Goal: Task Accomplishment & Management: Manage account settings

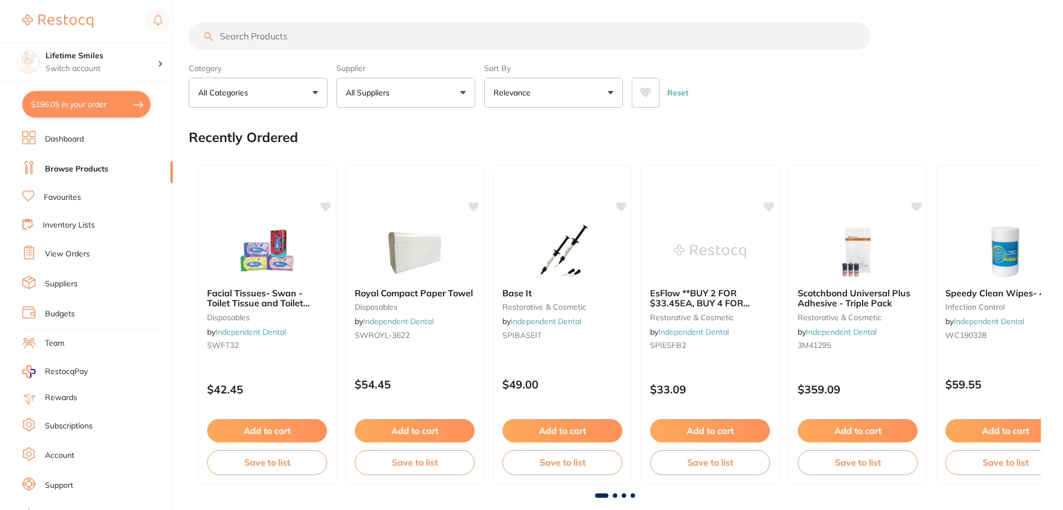
click at [89, 106] on button "$196.05 in your order" at bounding box center [86, 104] width 128 height 27
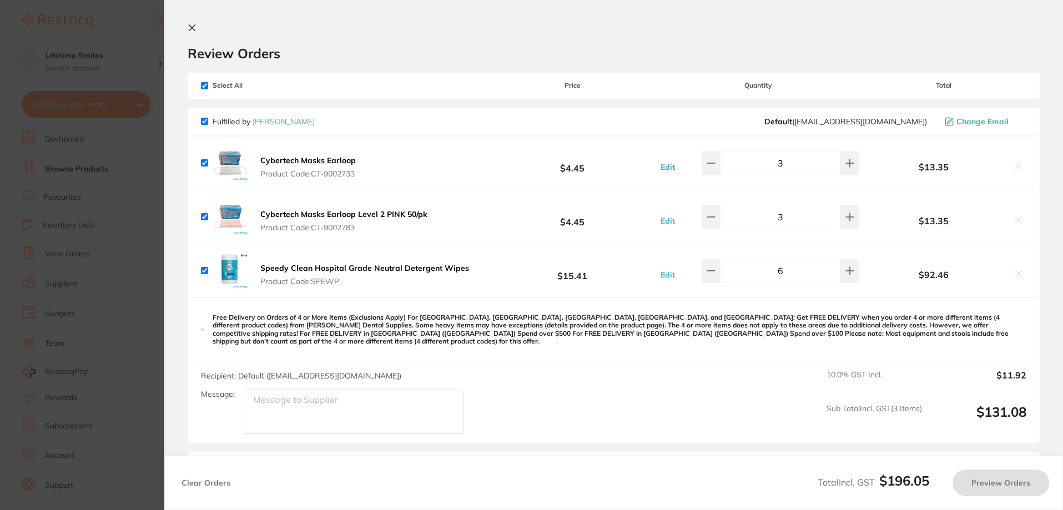
checkbox input "true"
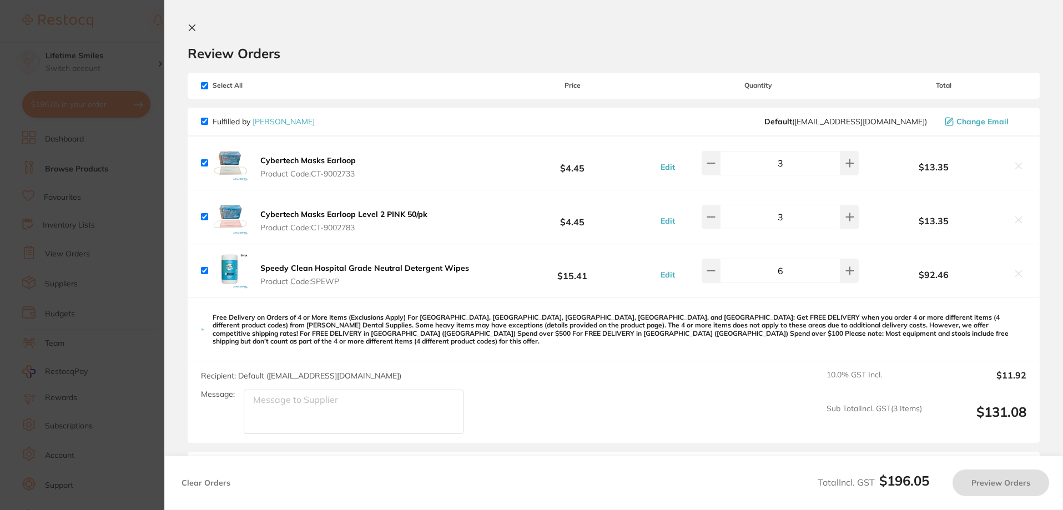
checkbox input "true"
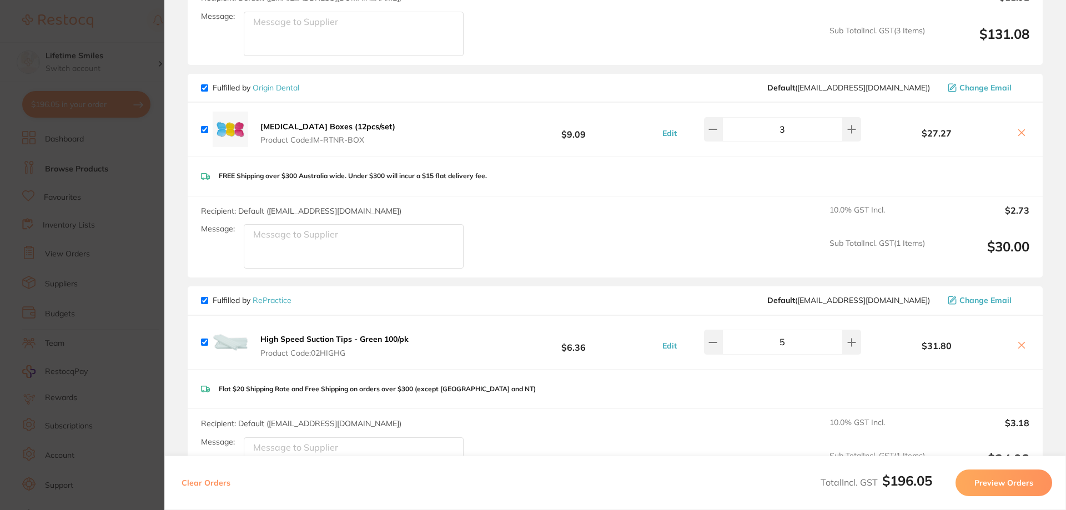
scroll to position [278, 0]
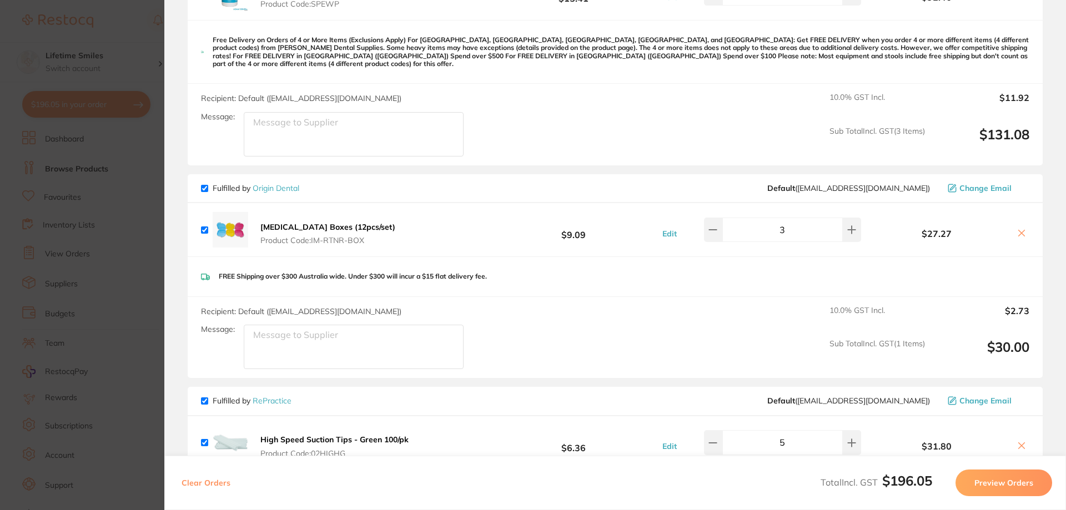
click at [107, 28] on section "Update RRP Set your pre negotiated price for this item. Item Agreed RRP (excl. …" at bounding box center [533, 255] width 1066 height 510
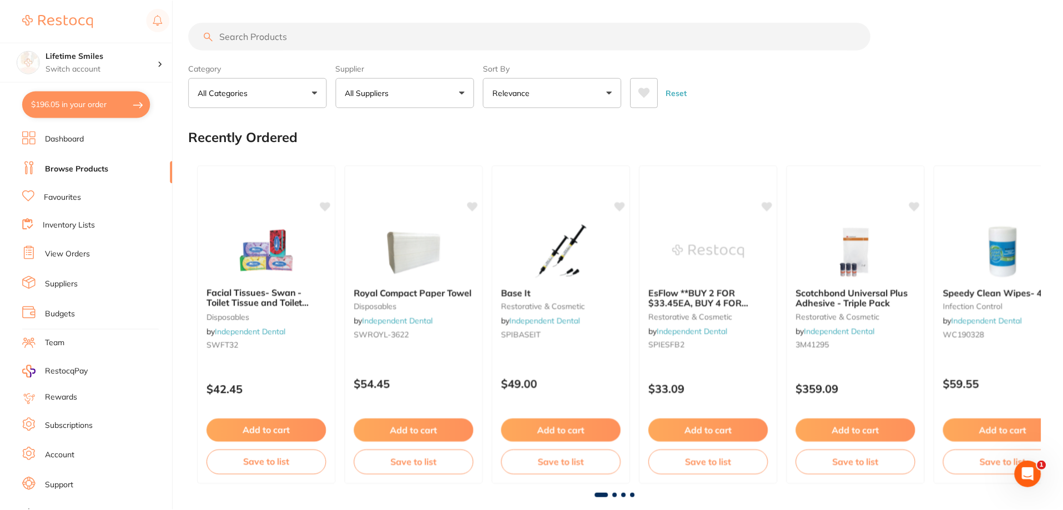
scroll to position [3, 0]
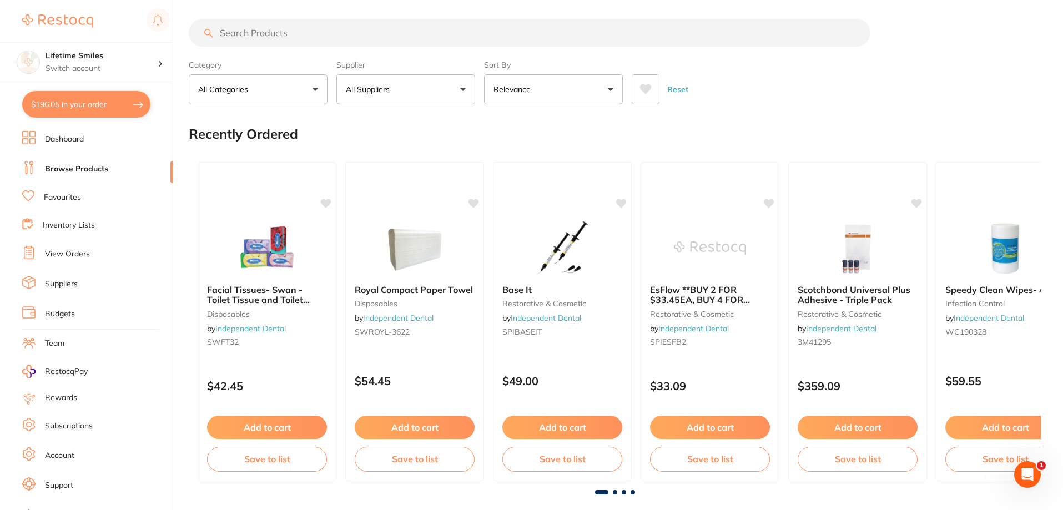
click at [283, 39] on input "search" at bounding box center [530, 33] width 682 height 28
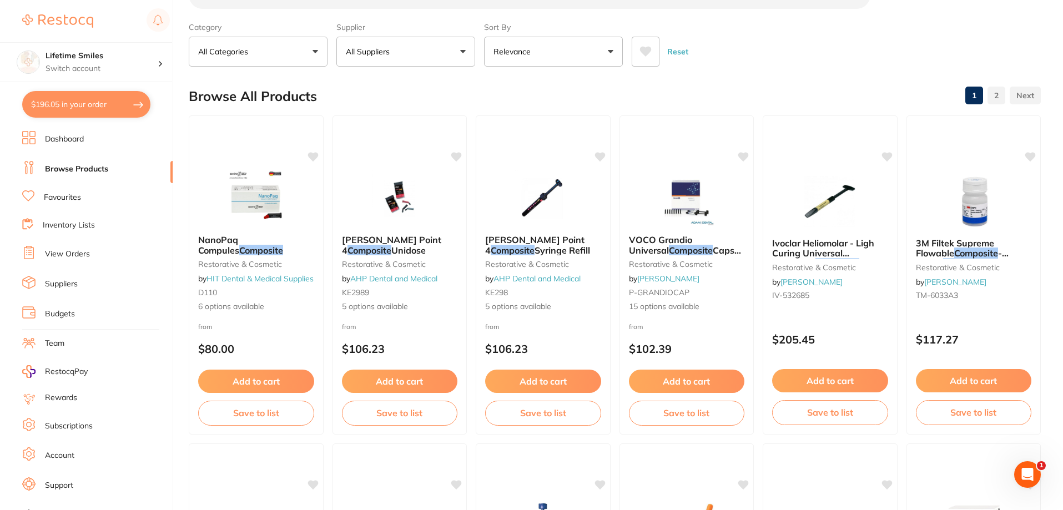
scroll to position [0, 0]
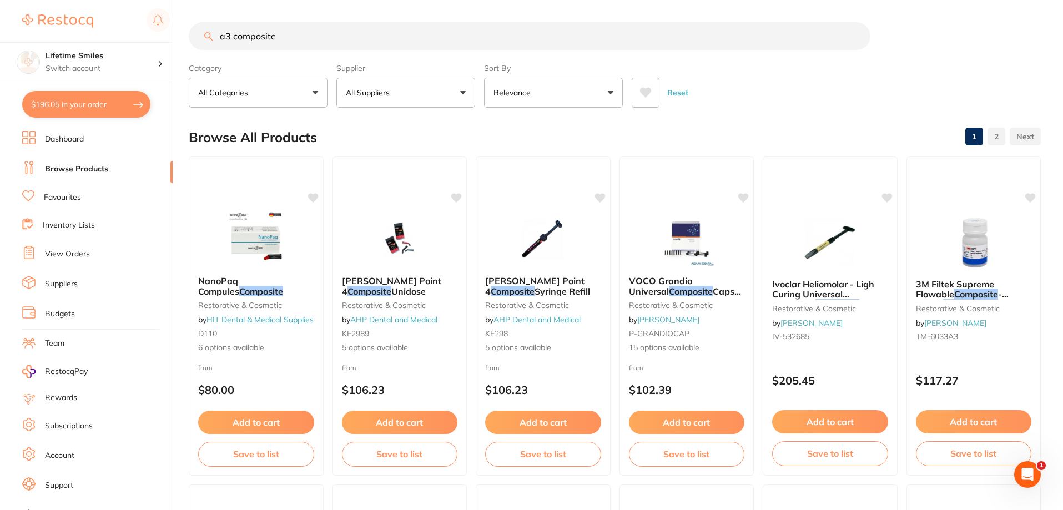
drag, startPoint x: 310, startPoint y: 39, endPoint x: 33, endPoint y: 22, distance: 277.6
click at [36, 22] on div "$196.05 Lifetime Smiles Switch account Lifetime Smiles $196.05 in your order Da…" at bounding box center [531, 255] width 1063 height 510
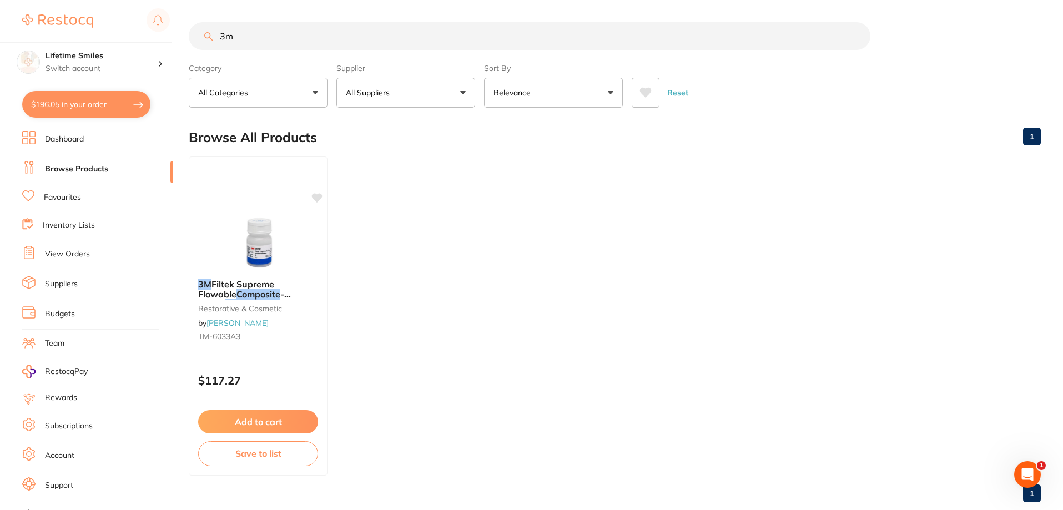
type input "3"
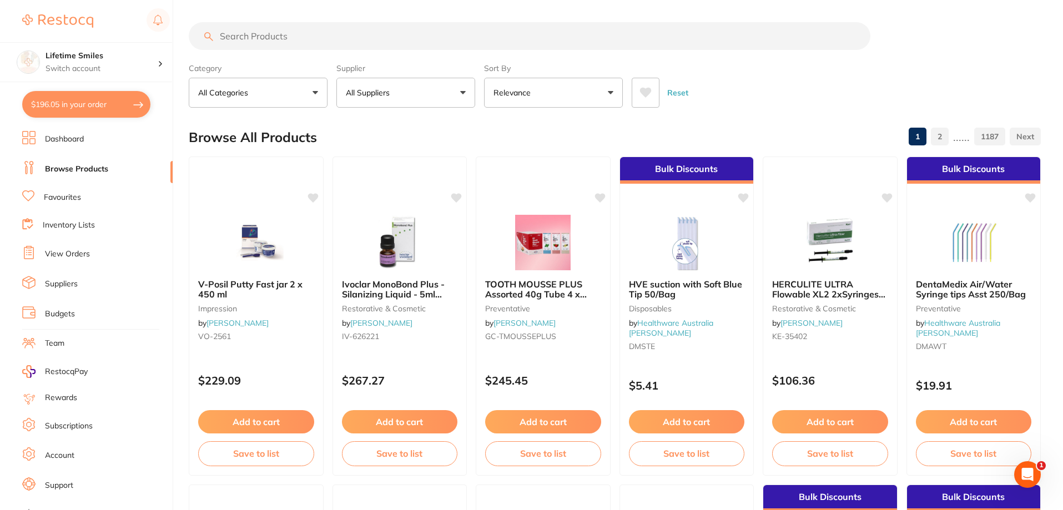
click at [79, 167] on link "Browse Products" at bounding box center [76, 169] width 63 height 11
click at [70, 140] on link "Dashboard" at bounding box center [64, 139] width 39 height 11
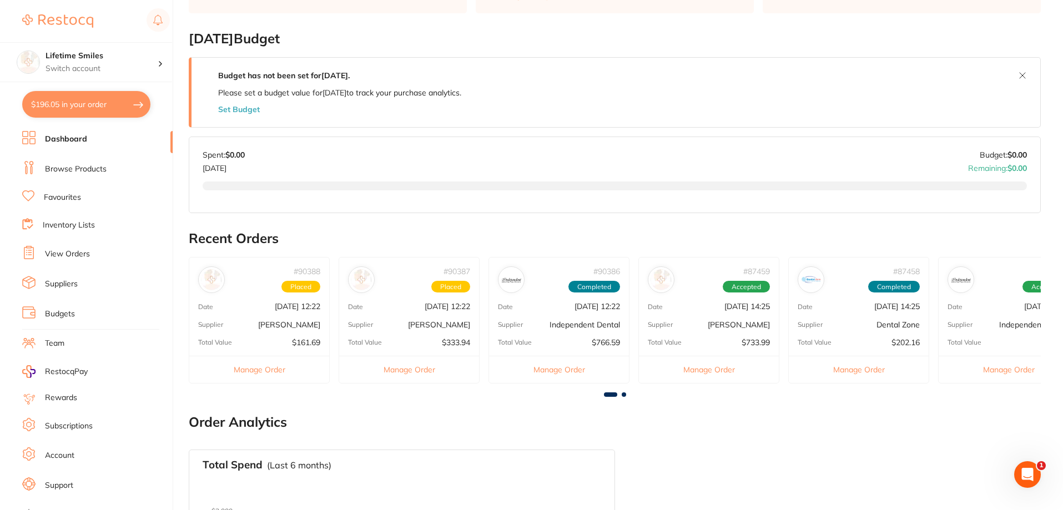
scroll to position [222, 0]
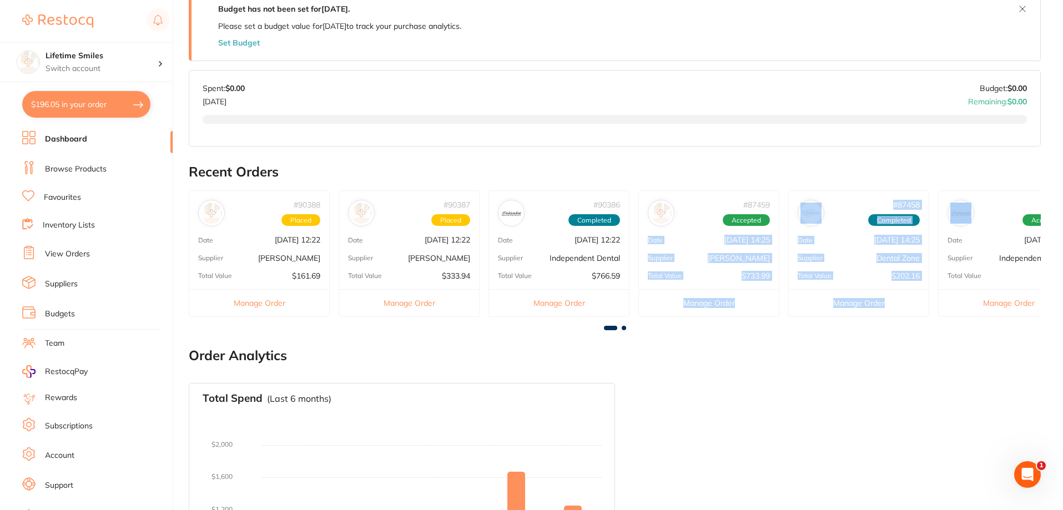
drag, startPoint x: 1007, startPoint y: 222, endPoint x: 775, endPoint y: 215, distance: 232.2
click at [775, 215] on div "# 90388 Placed Date [DATE] 12:22 Supplier [PERSON_NAME] Total Value $161.69 Man…" at bounding box center [615, 257] width 852 height 135
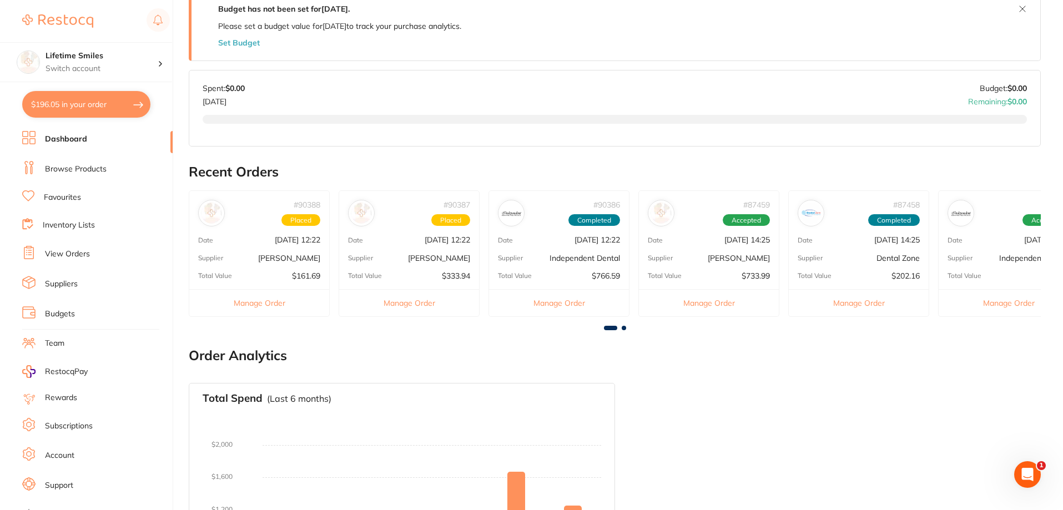
click at [932, 168] on h2 "Recent Orders" at bounding box center [615, 172] width 852 height 16
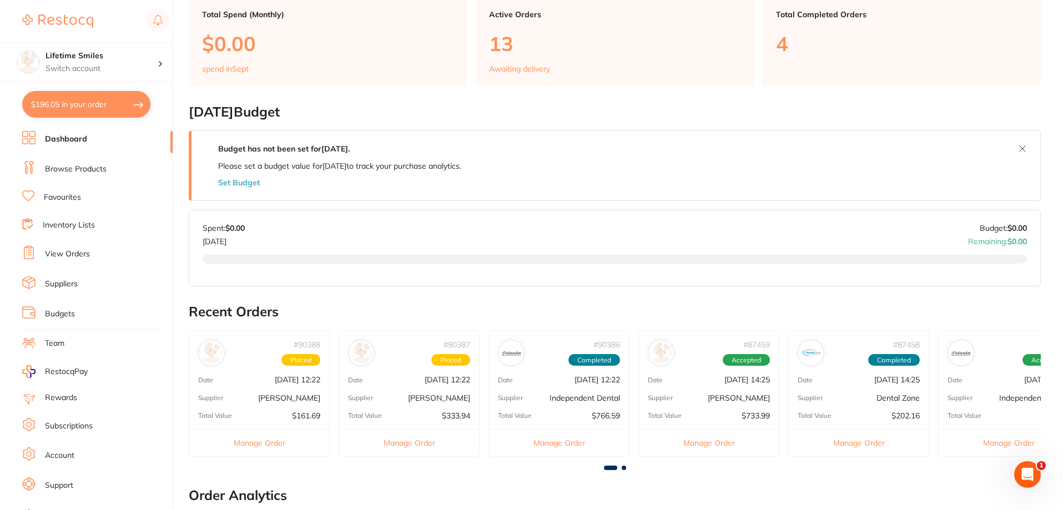
scroll to position [0, 0]
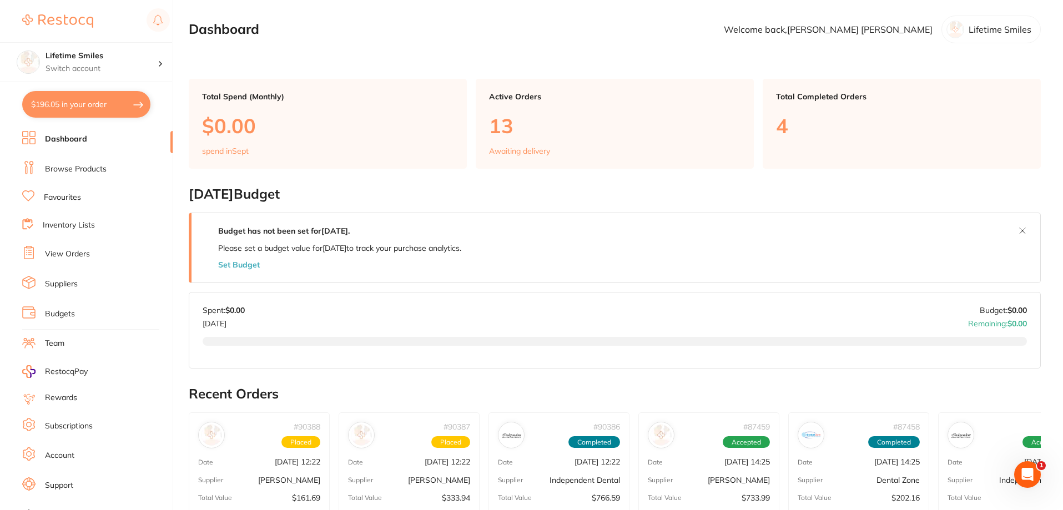
click at [553, 115] on p "13" at bounding box center [615, 125] width 252 height 23
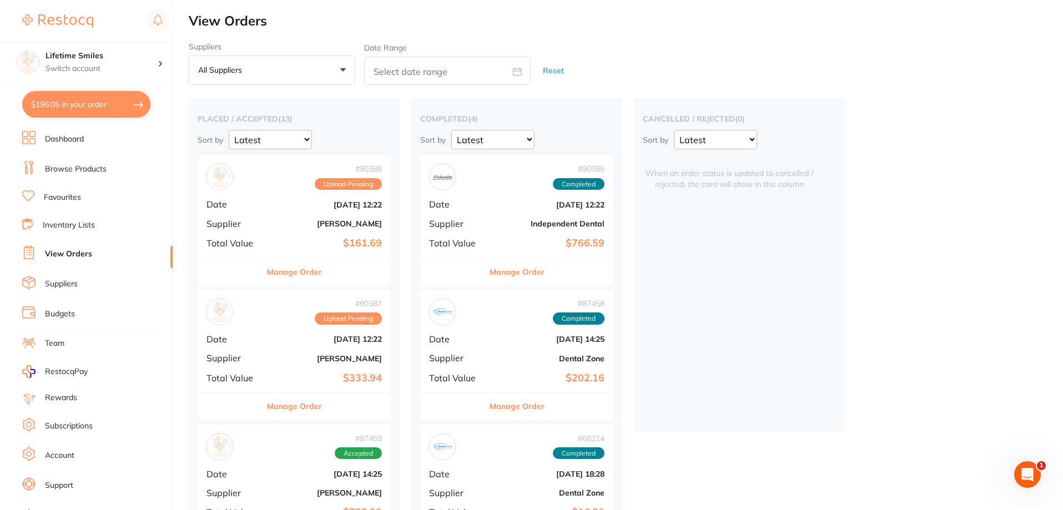
click at [291, 333] on div "# 90387 Upload Pending Date [DATE] 12:22 Supplier [PERSON_NAME] Total Value $33…" at bounding box center [294, 341] width 193 height 103
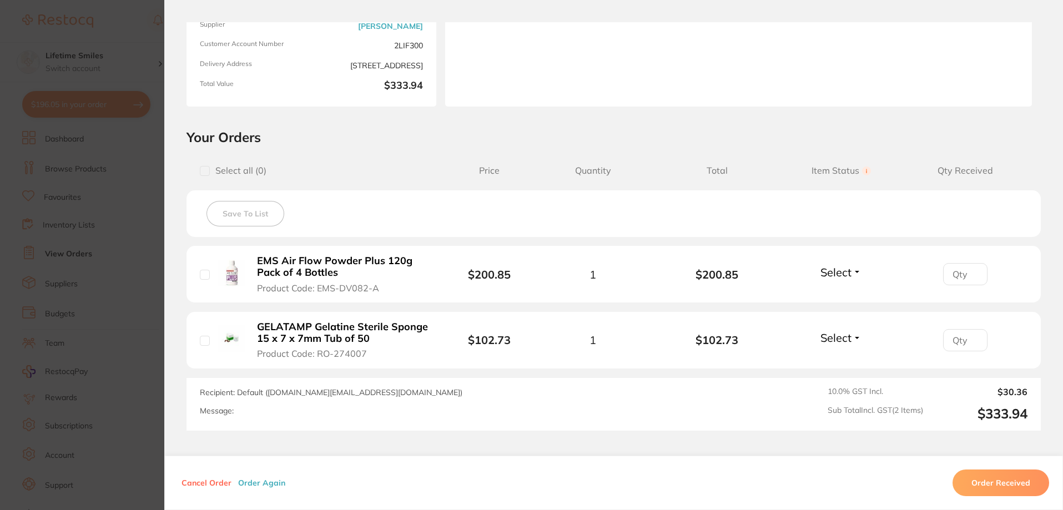
scroll to position [222, 0]
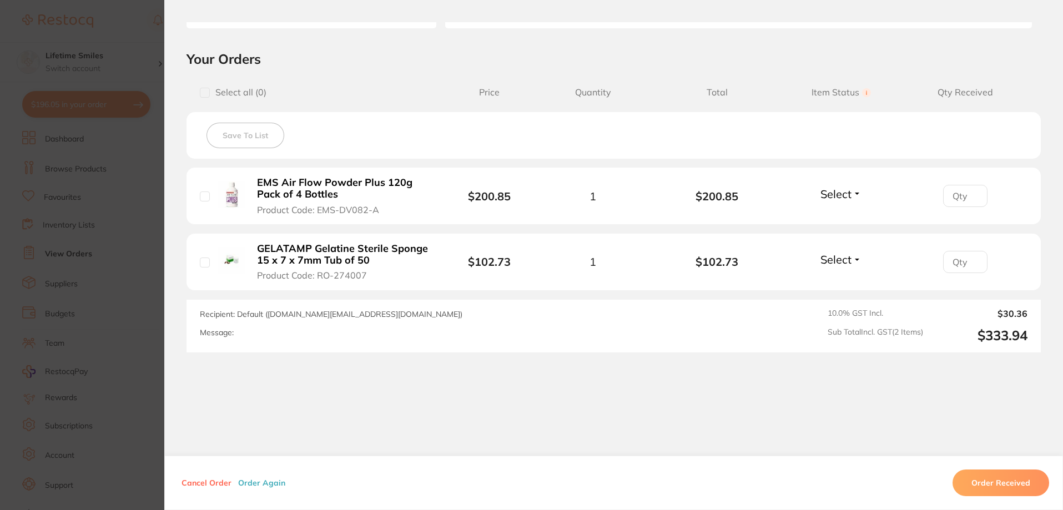
click at [1022, 474] on button "Order Received" at bounding box center [1001, 483] width 97 height 27
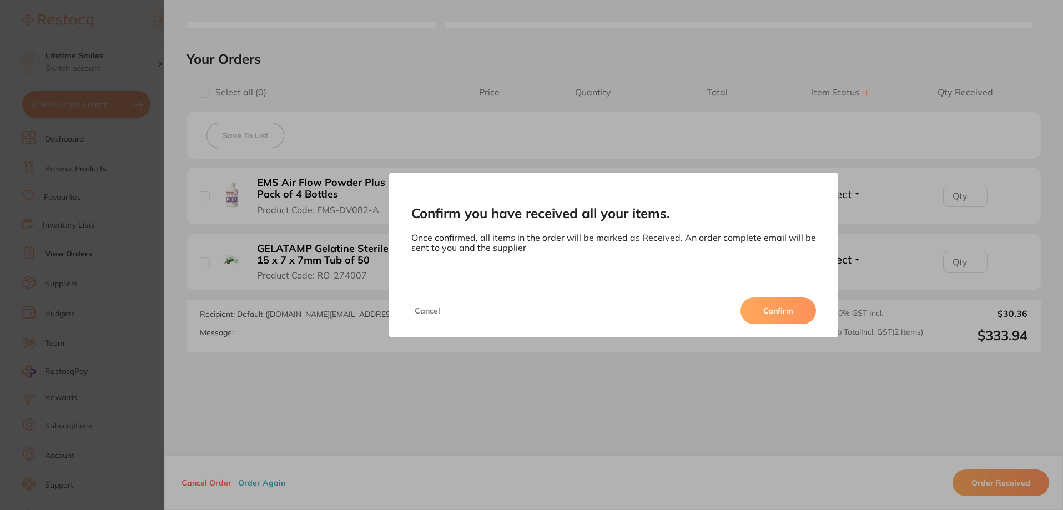
click at [793, 311] on button "Confirm" at bounding box center [779, 311] width 76 height 27
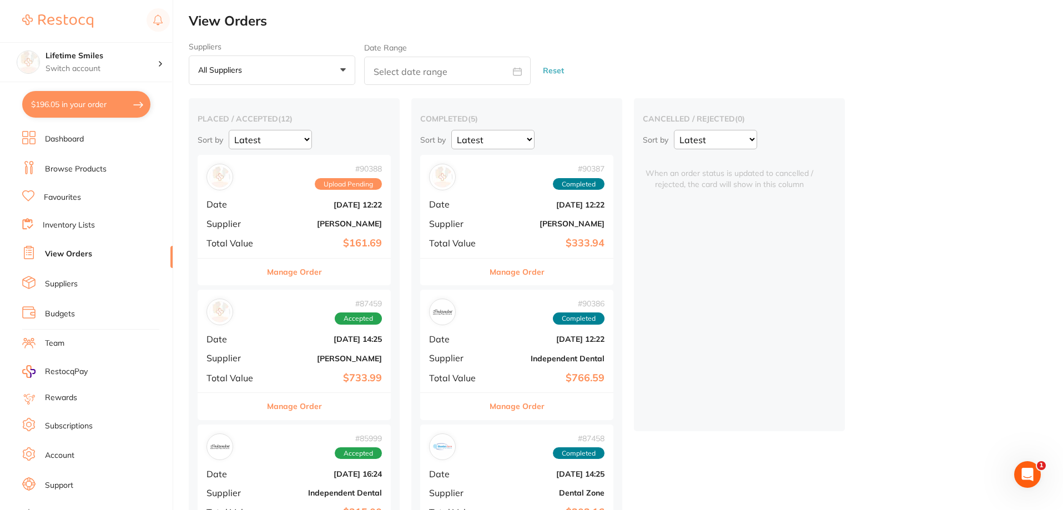
click at [308, 204] on b "[DATE] 12:22" at bounding box center [326, 204] width 111 height 9
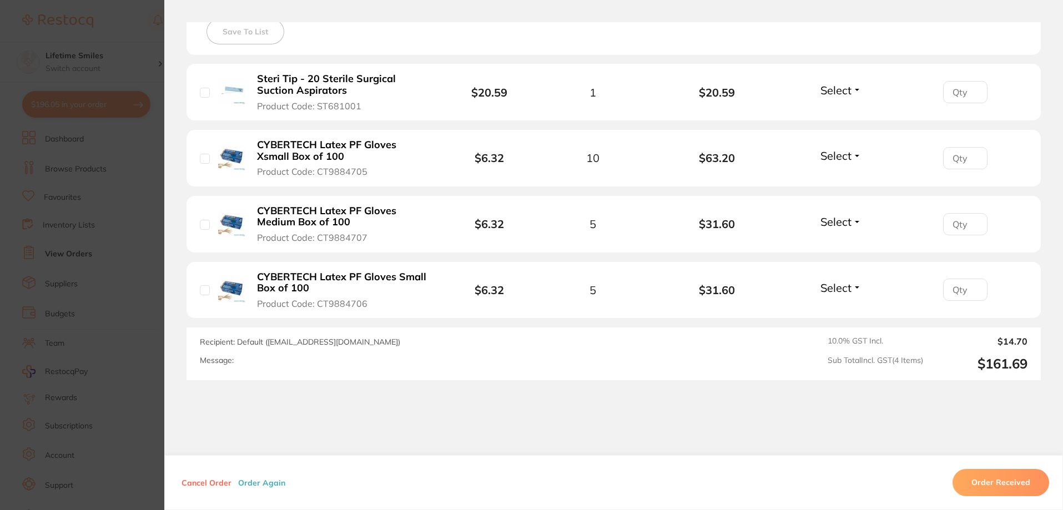
scroll to position [333, 0]
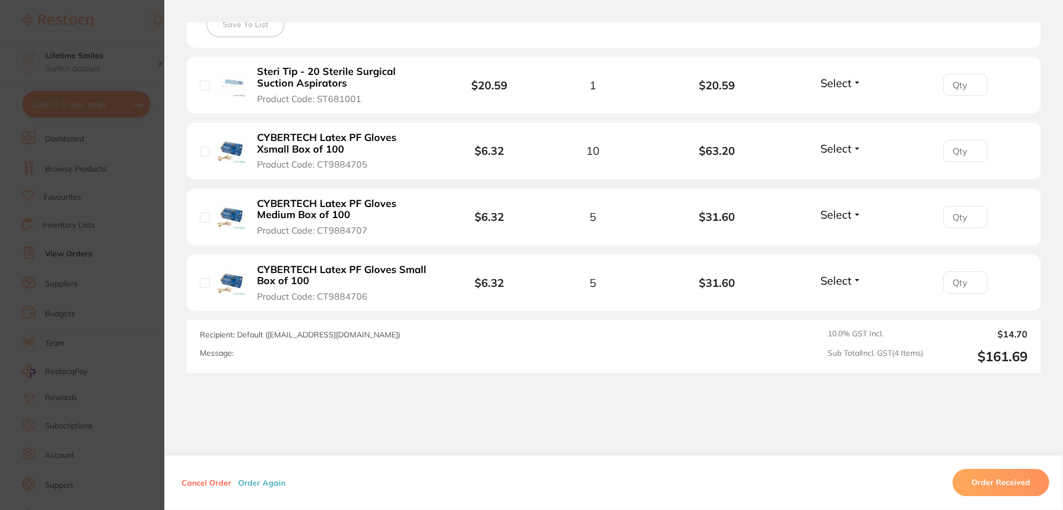
click at [996, 479] on button "Order Received" at bounding box center [1001, 483] width 97 height 27
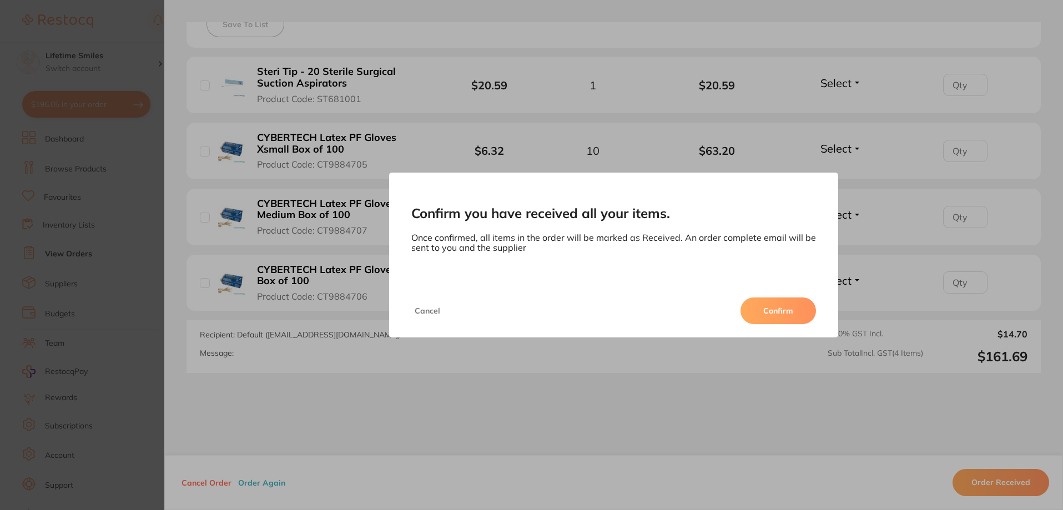
click at [787, 310] on button "Confirm" at bounding box center [779, 311] width 76 height 27
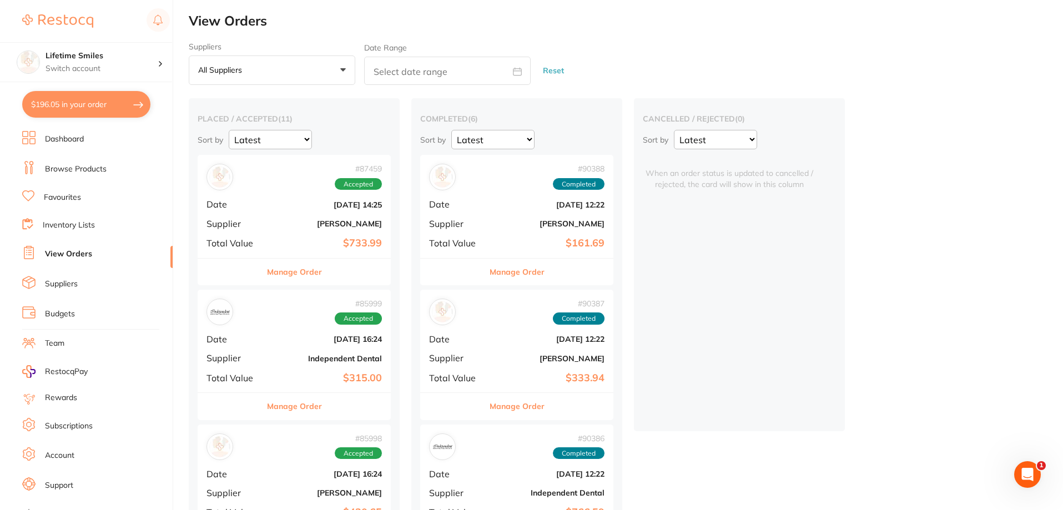
click at [73, 134] on link "Dashboard" at bounding box center [64, 139] width 39 height 11
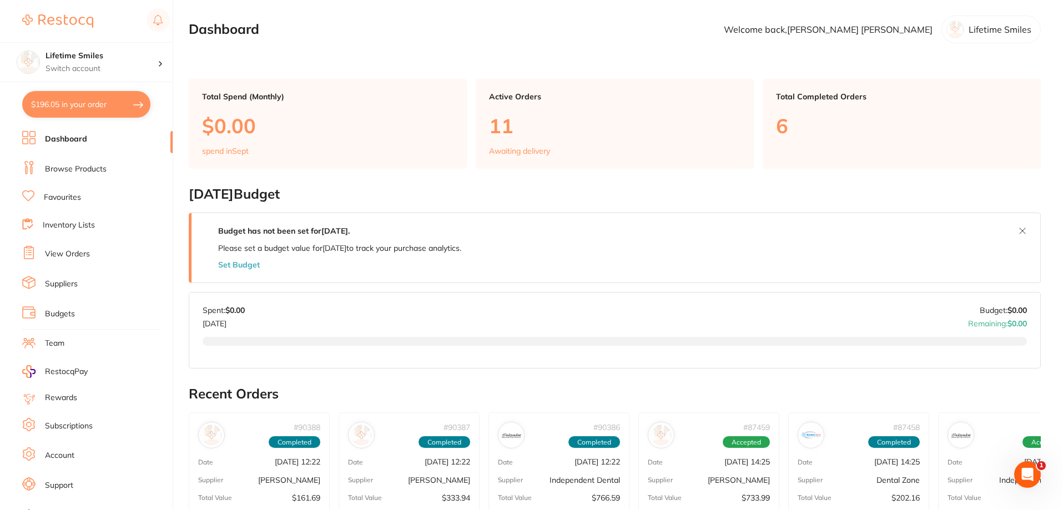
click at [552, 149] on div "Awaiting delivery" at bounding box center [615, 151] width 252 height 9
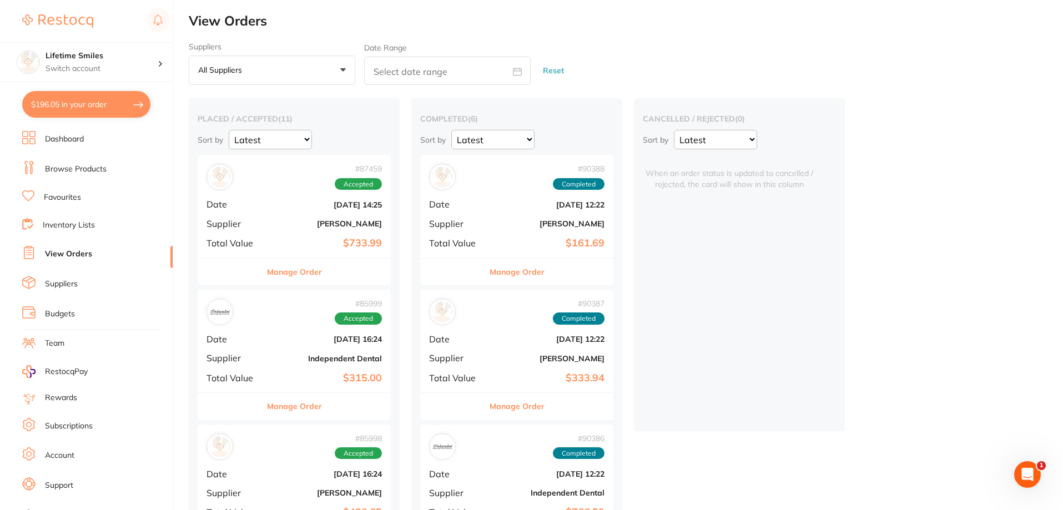
scroll to position [222, 0]
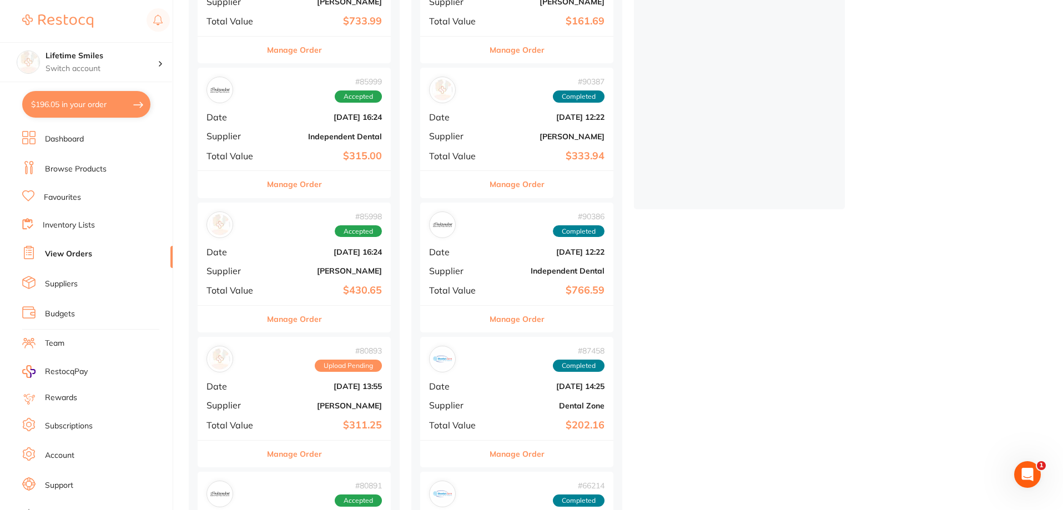
click at [301, 411] on div "# 80893 Upload Pending Date [DATE] 13:55 Supplier [PERSON_NAME] Total Value $31…" at bounding box center [294, 388] width 193 height 103
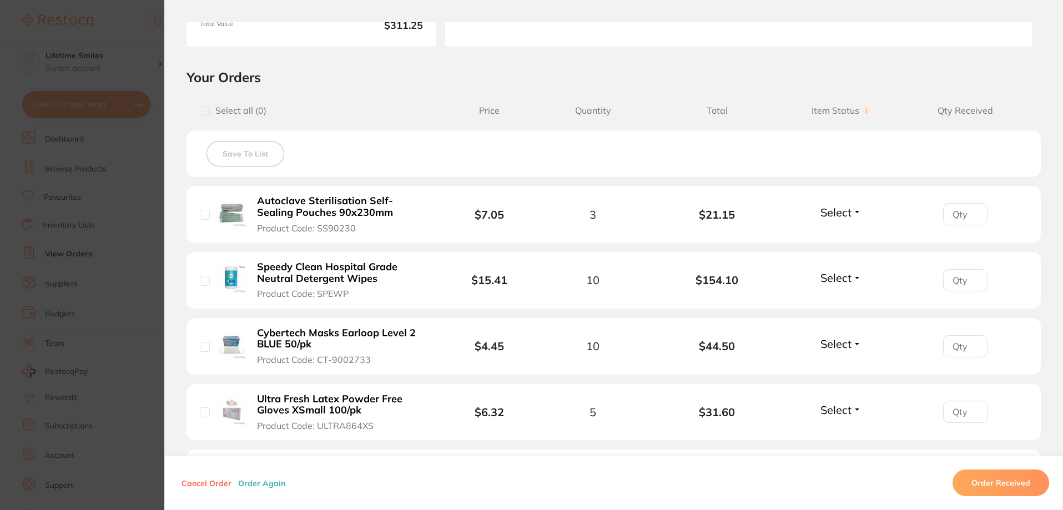
scroll to position [111, 0]
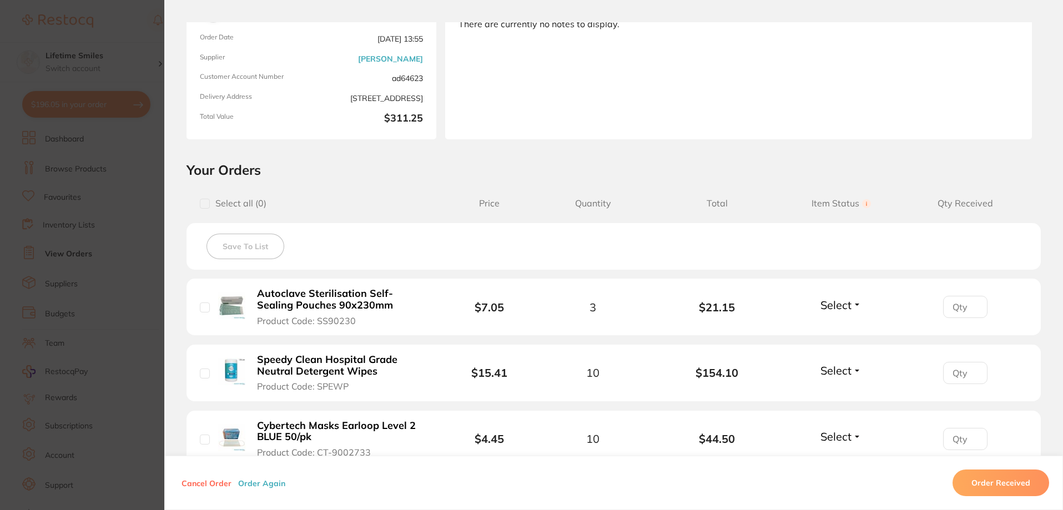
drag, startPoint x: 1000, startPoint y: 476, endPoint x: 993, endPoint y: 472, distance: 8.5
click at [999, 476] on button "Order Received" at bounding box center [1001, 483] width 97 height 27
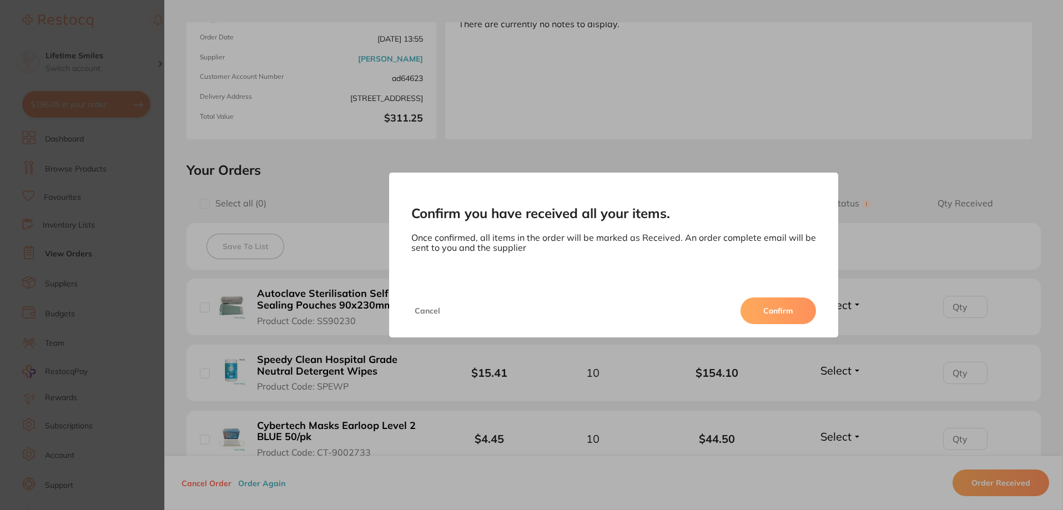
click at [755, 314] on button "Confirm" at bounding box center [779, 311] width 76 height 27
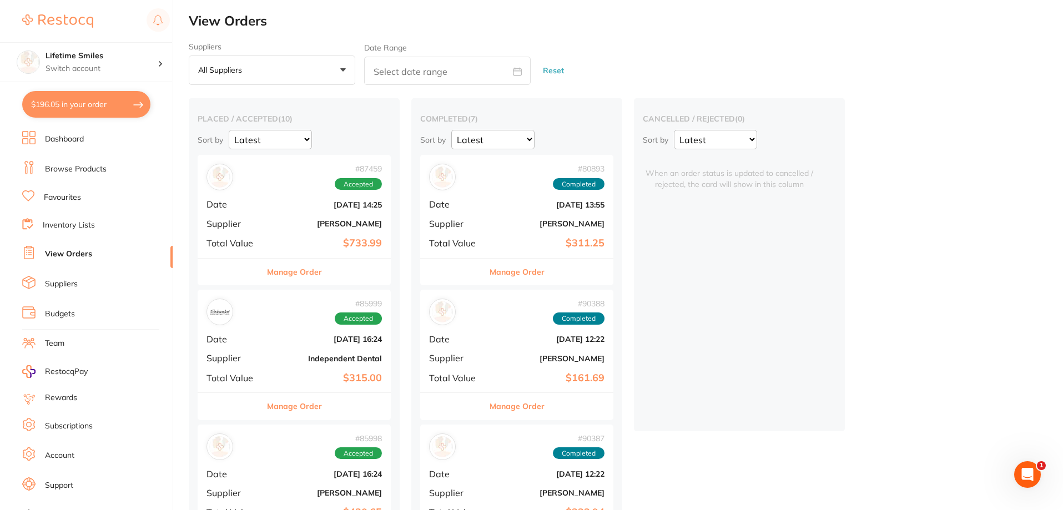
click at [71, 137] on link "Dashboard" at bounding box center [64, 139] width 39 height 11
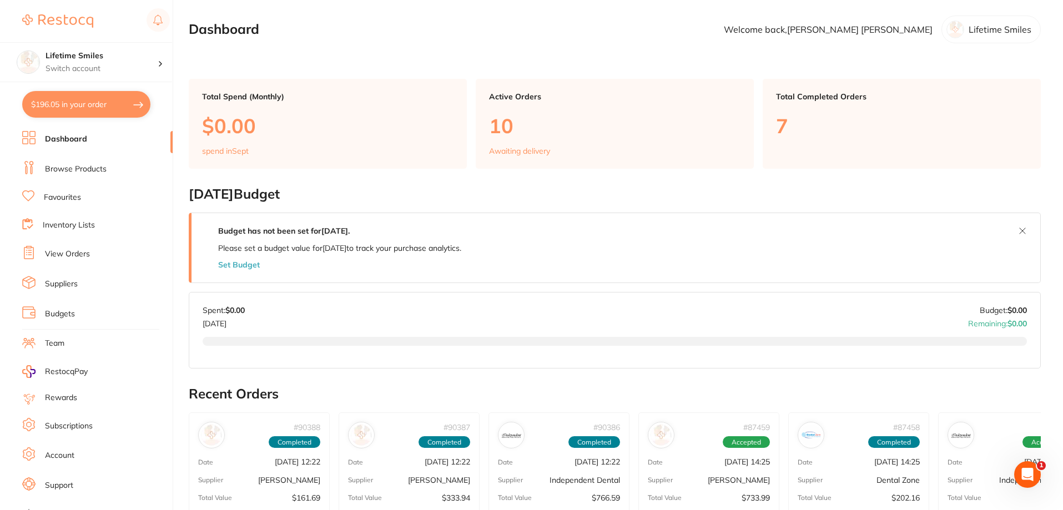
click at [547, 110] on div "Active Orders 10 Awaiting delivery" at bounding box center [615, 124] width 278 height 90
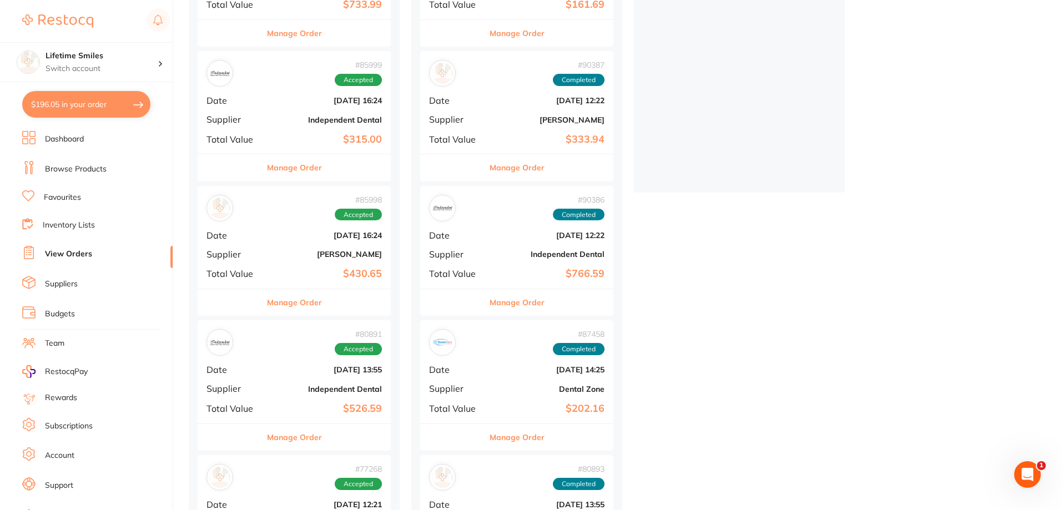
scroll to position [170, 0]
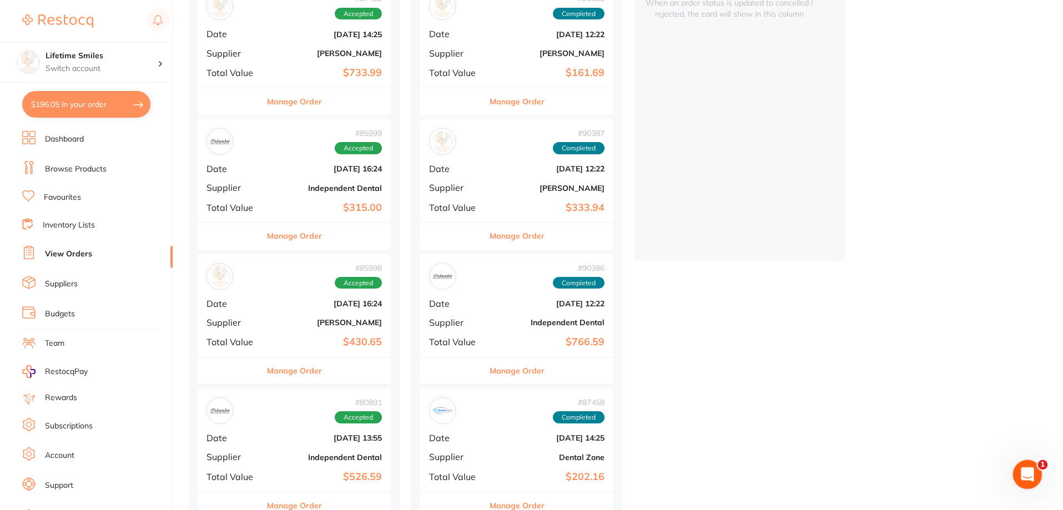
click at [1024, 475] on icon "Open Intercom Messenger" at bounding box center [1026, 473] width 18 height 18
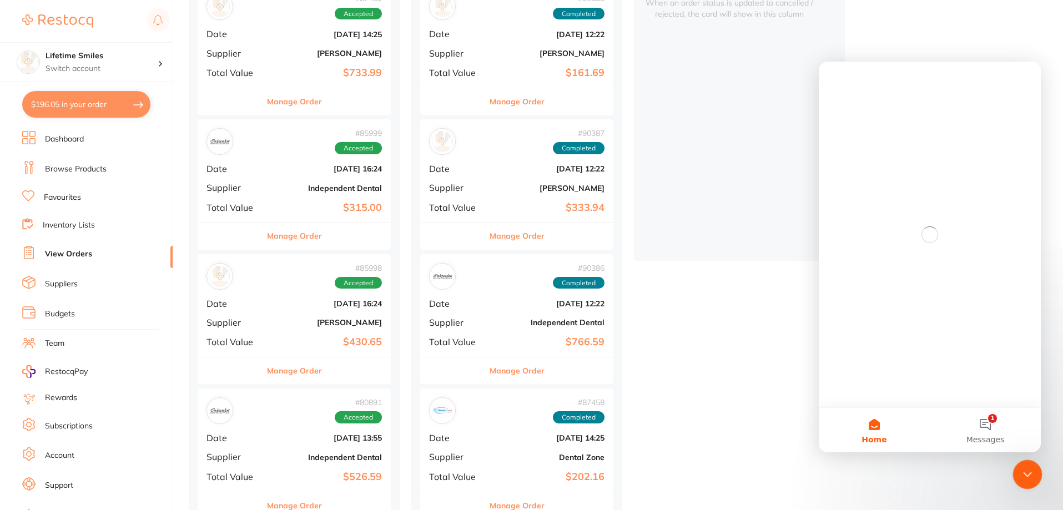
scroll to position [0, 0]
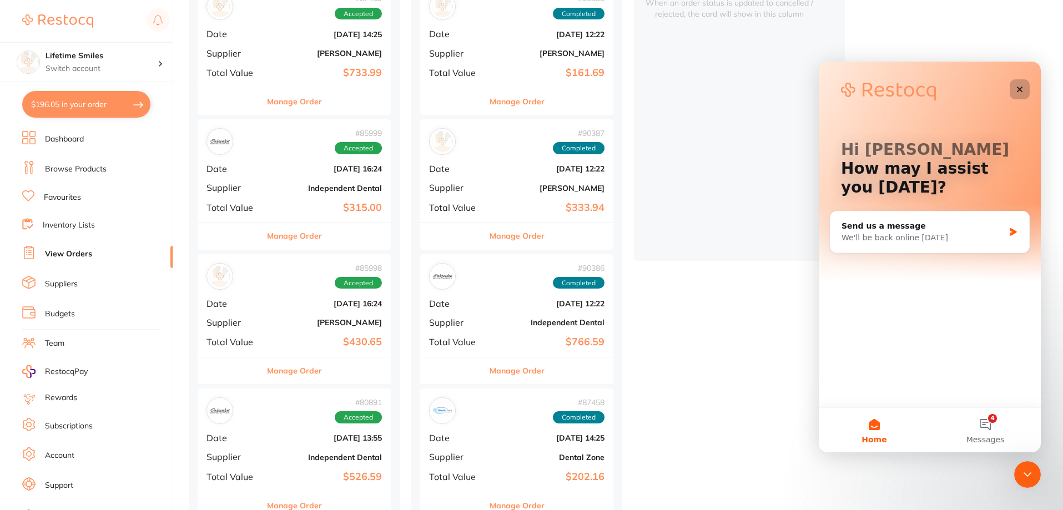
click at [1022, 91] on icon "Close" at bounding box center [1020, 90] width 6 height 6
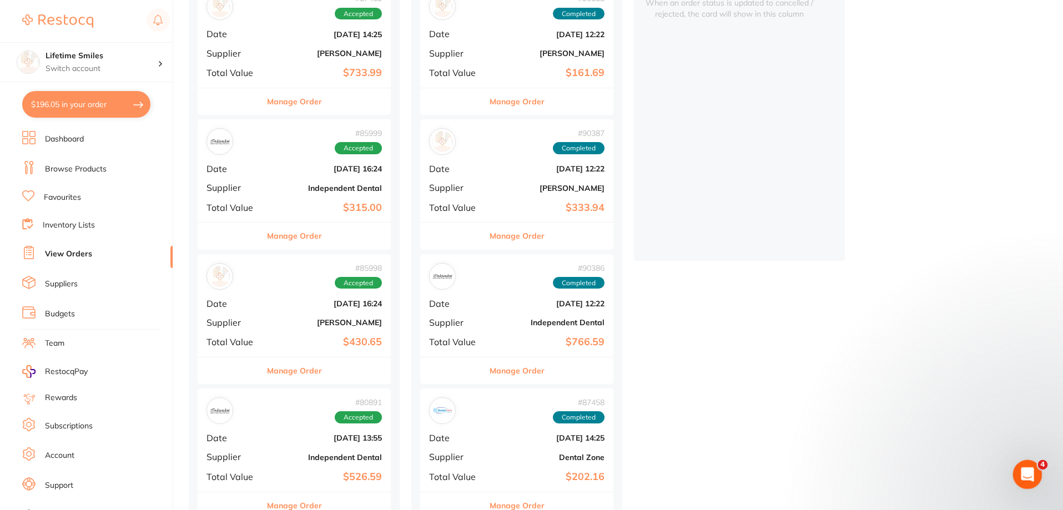
click at [1028, 469] on icon "Open Intercom Messenger" at bounding box center [1026, 473] width 18 height 18
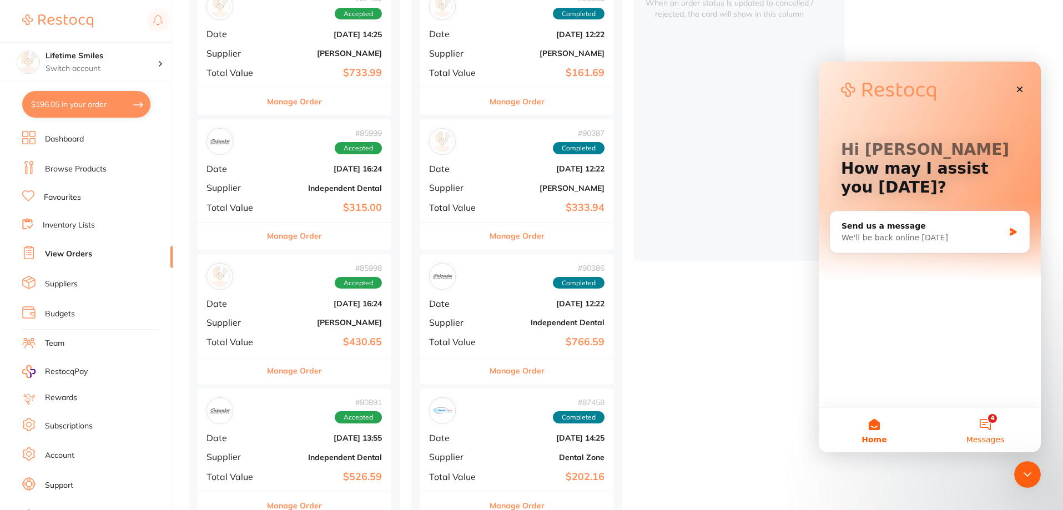
click at [995, 433] on button "4 Messages" at bounding box center [985, 430] width 111 height 44
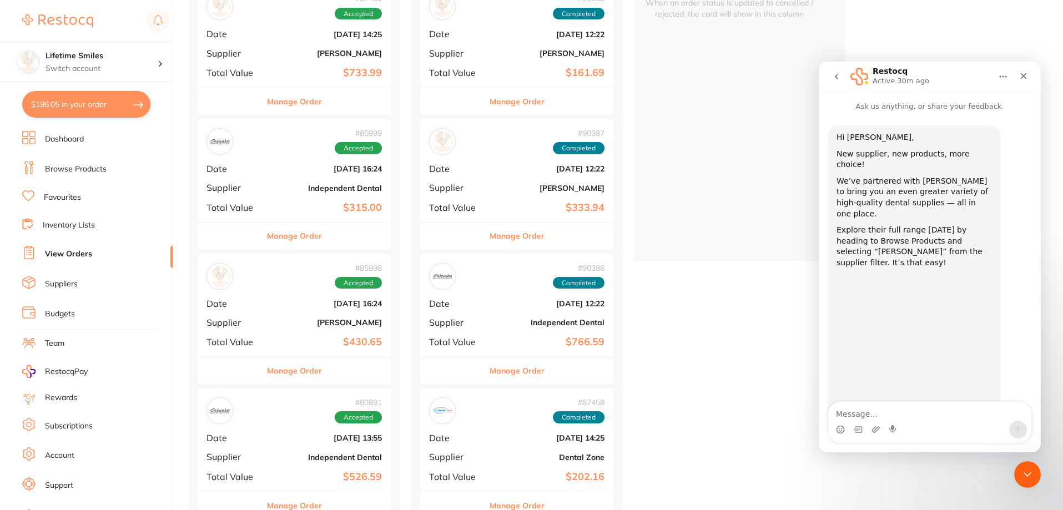
scroll to position [18, 0]
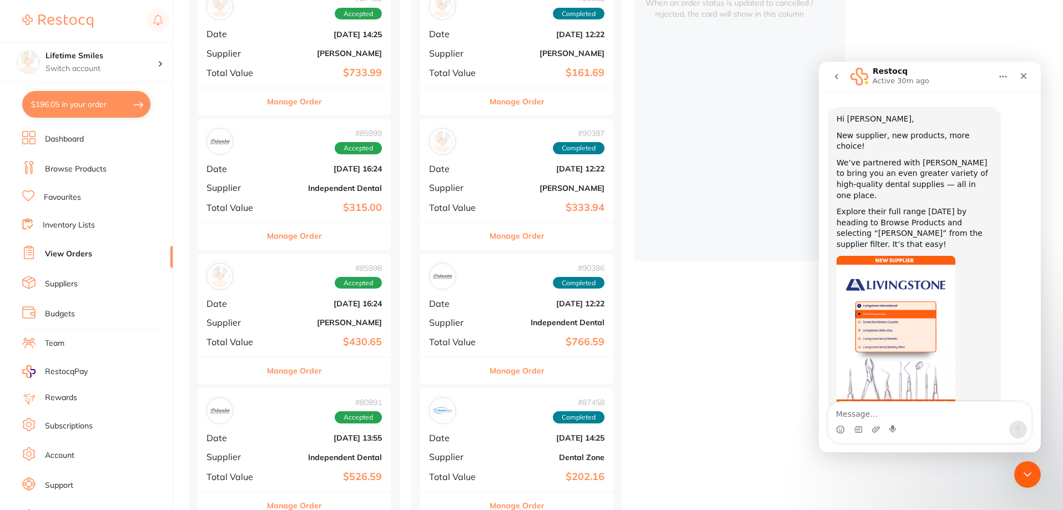
click at [840, 76] on icon "go back" at bounding box center [836, 76] width 9 height 9
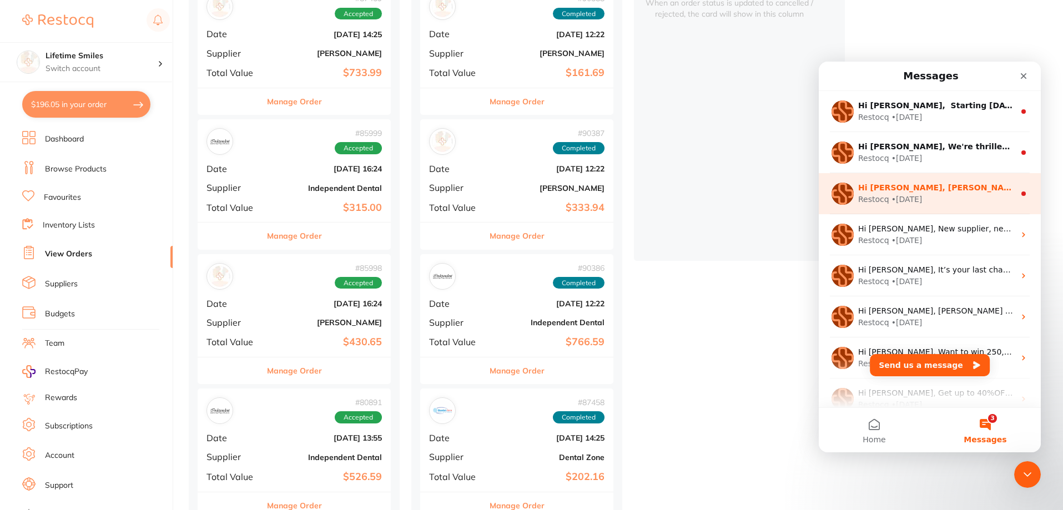
click at [951, 198] on div "Restocq • [DATE]" at bounding box center [936, 200] width 157 height 12
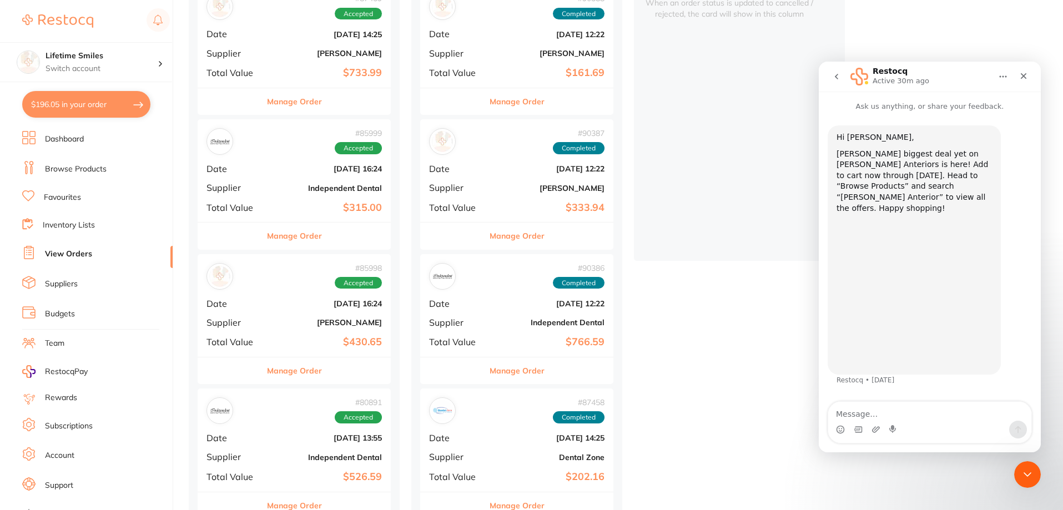
click at [838, 78] on icon "go back" at bounding box center [836, 76] width 9 height 9
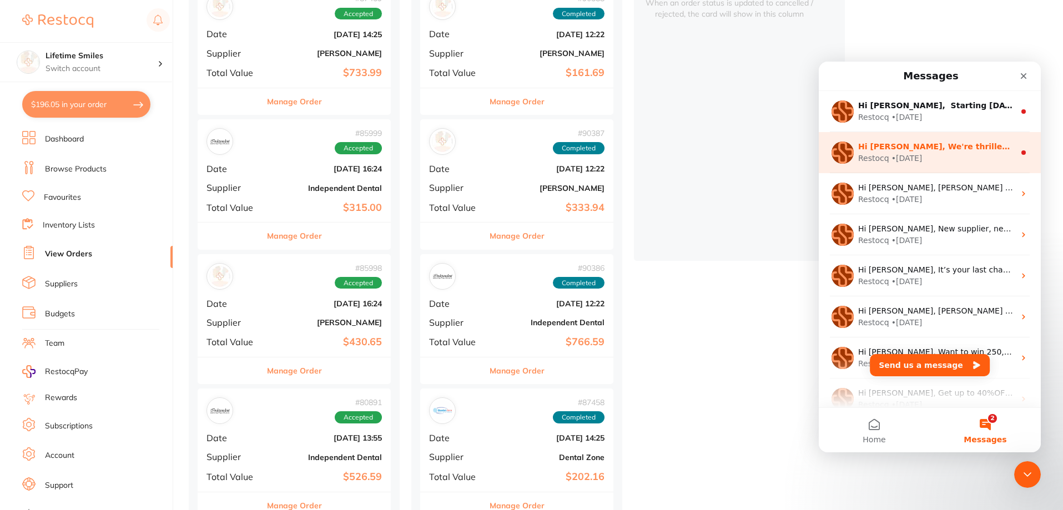
click at [912, 152] on div "Hi [PERSON_NAME], We're thrilled to welcome RePractice to the Restocq family! 🌿…" at bounding box center [936, 147] width 157 height 12
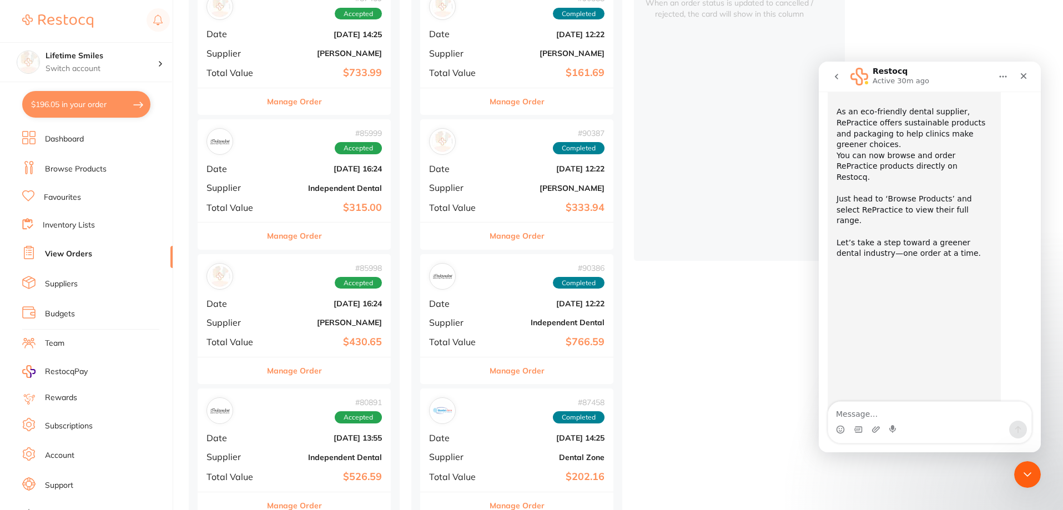
scroll to position [89, 0]
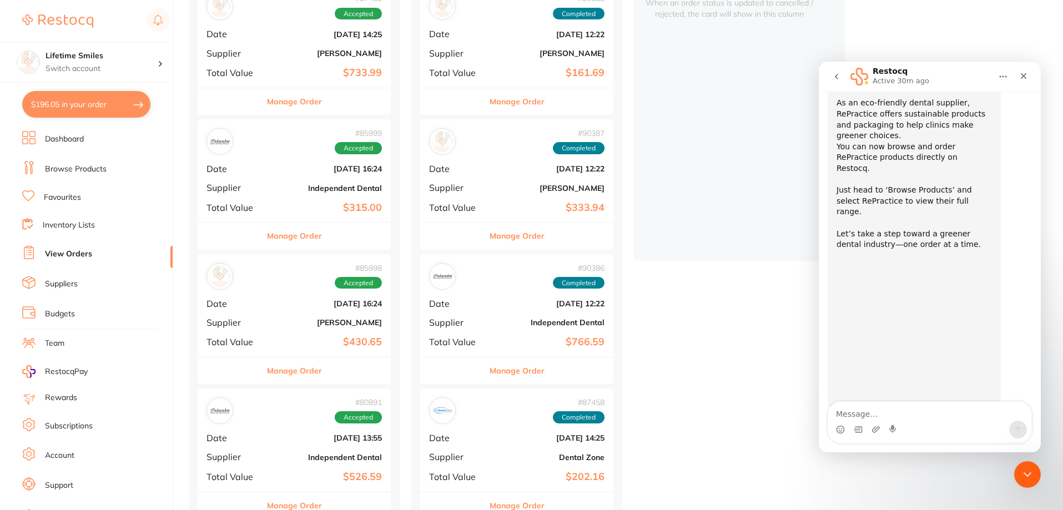
click at [838, 77] on icon "go back" at bounding box center [836, 76] width 9 height 9
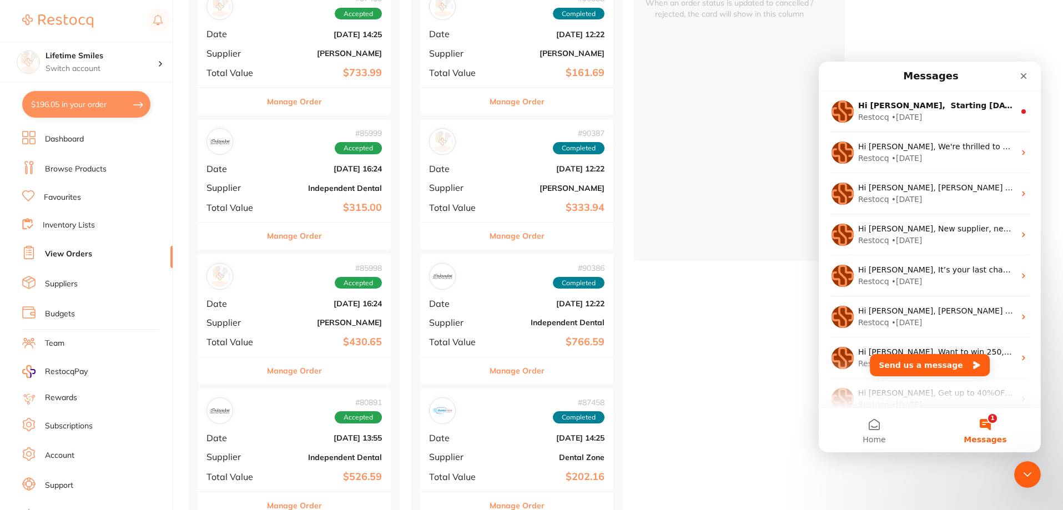
scroll to position [0, 0]
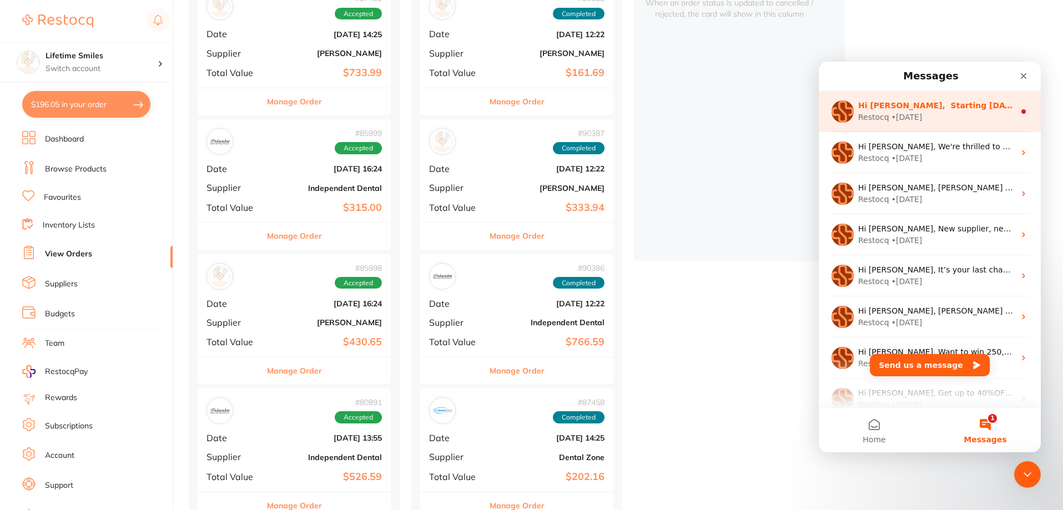
click at [919, 112] on div "Restocq • [DATE]" at bounding box center [936, 118] width 157 height 12
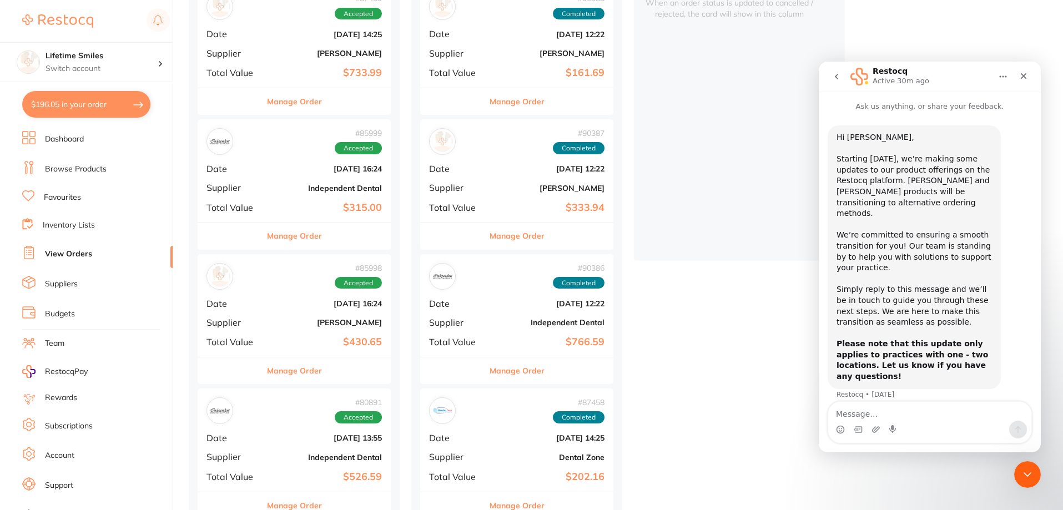
click at [841, 79] on icon "go back" at bounding box center [836, 76] width 9 height 9
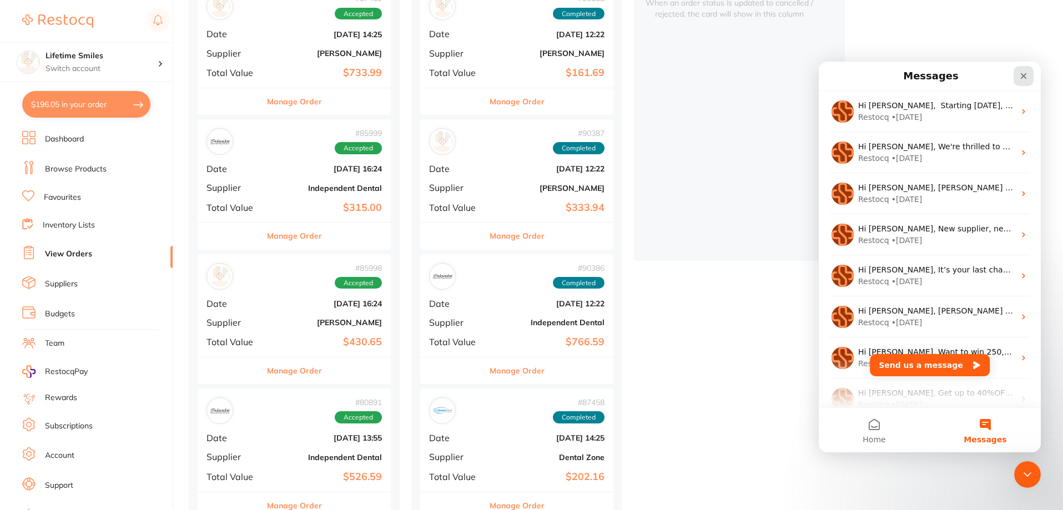
click at [1023, 78] on icon "Close" at bounding box center [1023, 76] width 9 height 9
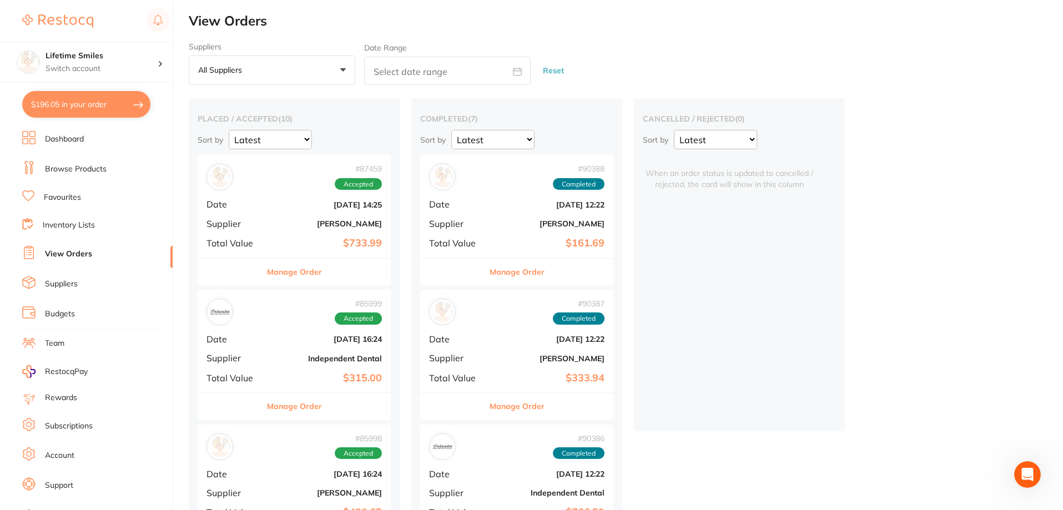
click at [73, 103] on button "$196.05 in your order" at bounding box center [86, 104] width 128 height 27
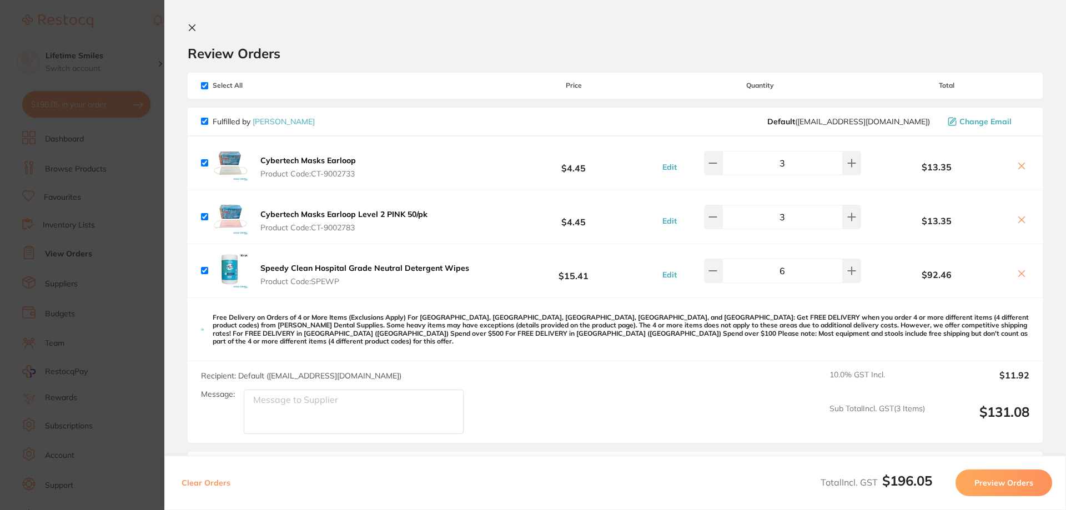
click at [191, 28] on icon at bounding box center [192, 28] width 6 height 6
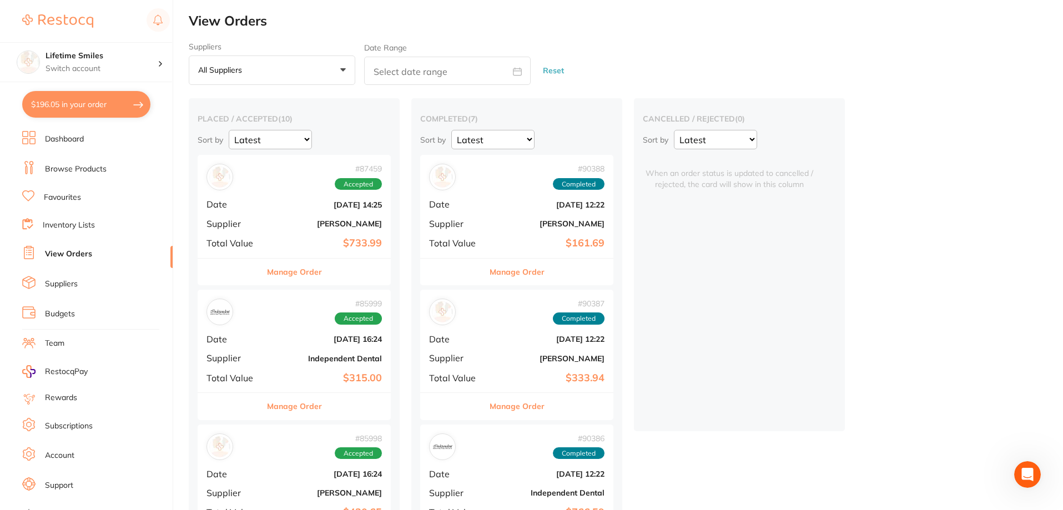
click at [60, 165] on link "Browse Products" at bounding box center [76, 169] width 62 height 11
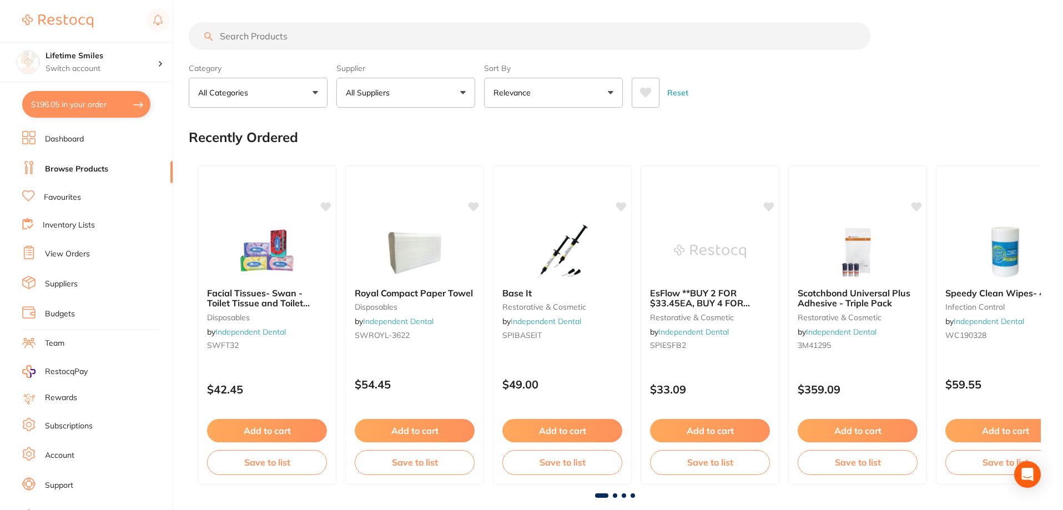
click at [371, 34] on input "search" at bounding box center [530, 36] width 682 height 28
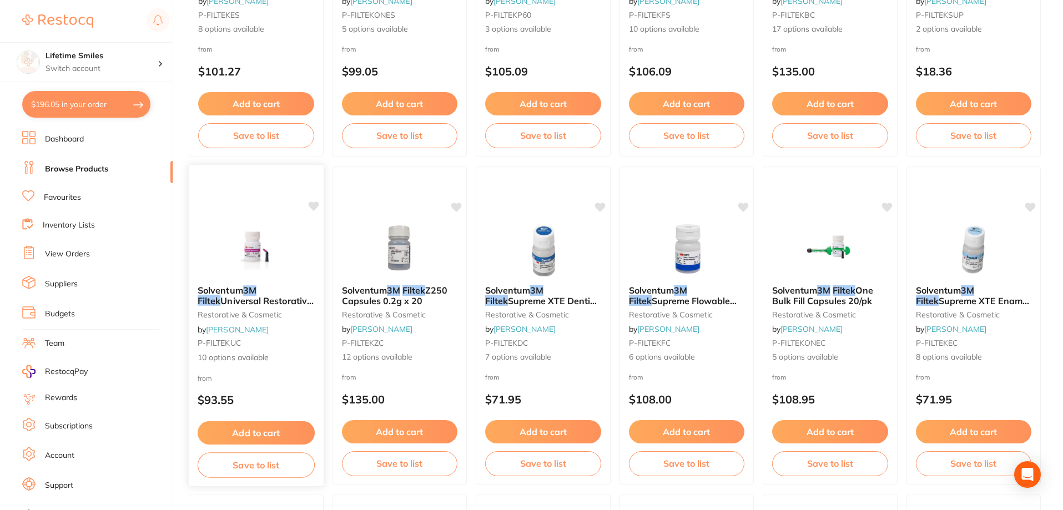
scroll to position [666, 0]
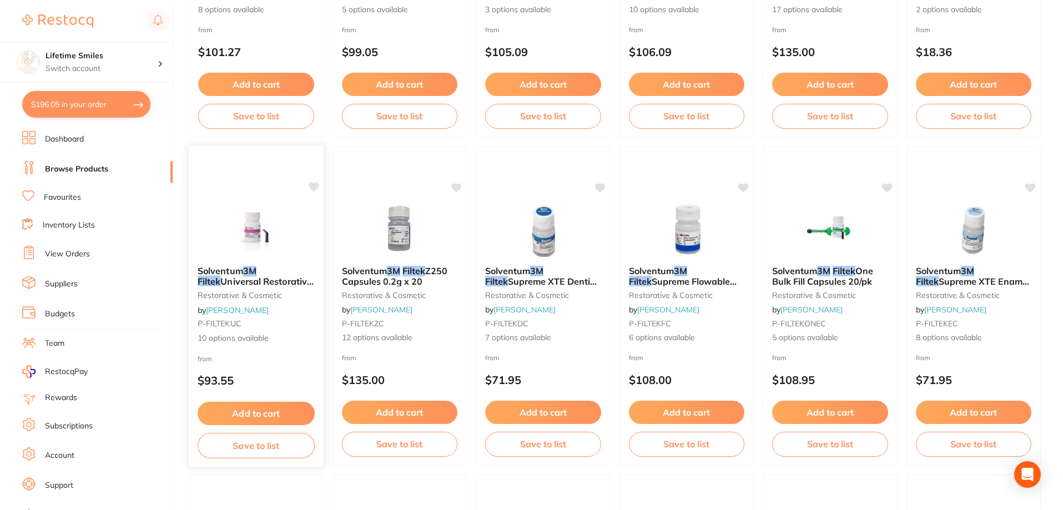
type input "3m filtek"
click at [276, 242] on img at bounding box center [256, 229] width 73 height 56
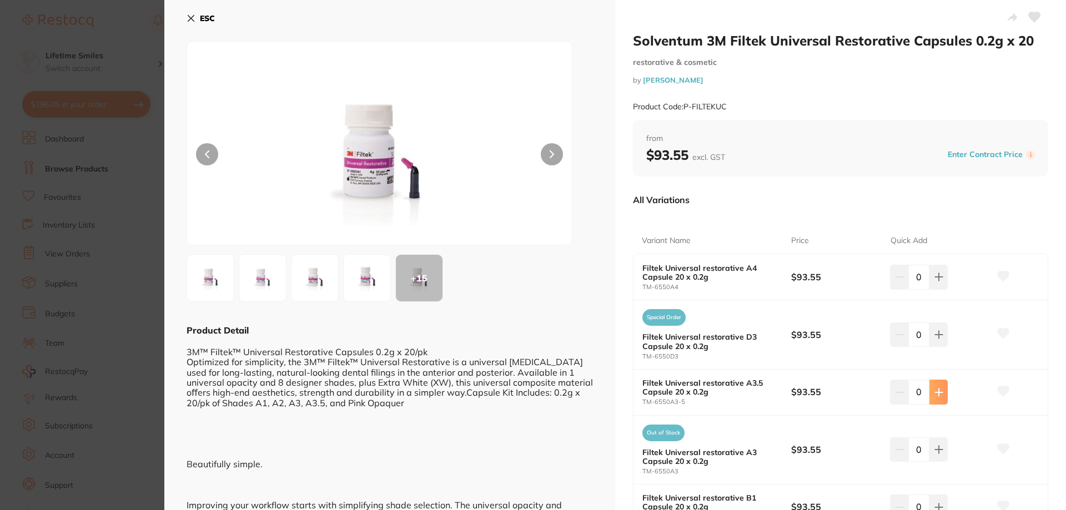
click at [940, 399] on button at bounding box center [938, 392] width 18 height 24
type input "1"
click at [944, 451] on button at bounding box center [938, 450] width 18 height 24
type input "1"
click at [191, 14] on icon at bounding box center [191, 18] width 9 height 9
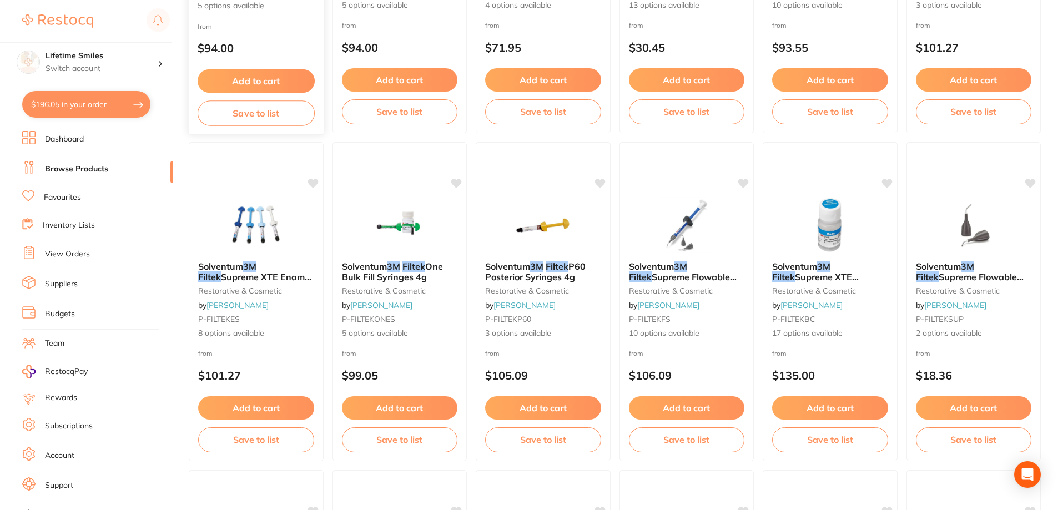
scroll to position [222, 0]
